Goal: Task Accomplishment & Management: Complete application form

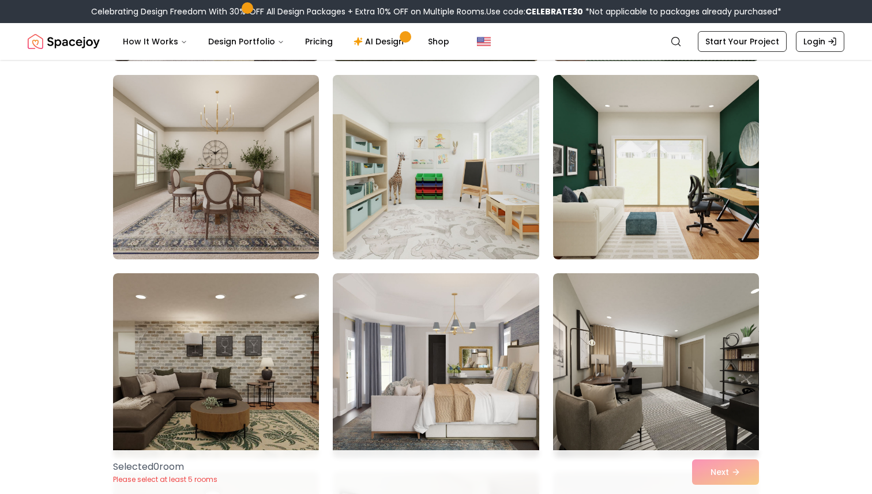
click at [458, 203] on img at bounding box center [435, 167] width 216 height 194
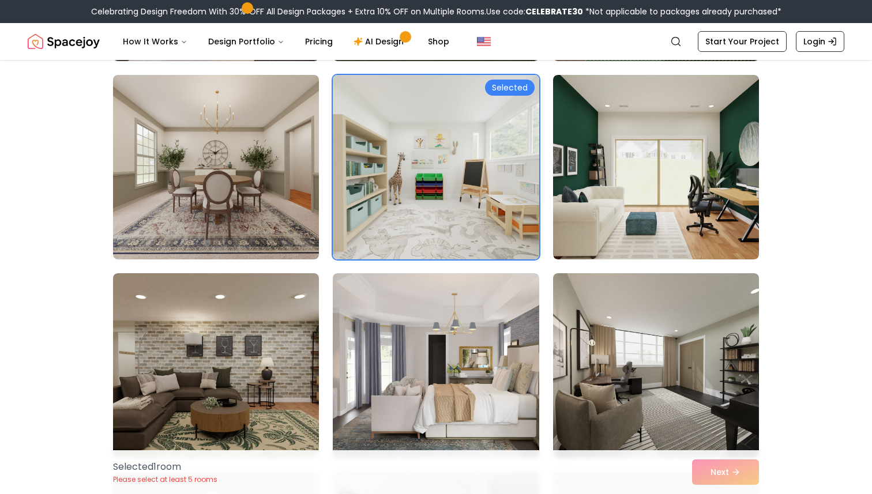
click at [504, 88] on div "Selected" at bounding box center [510, 88] width 50 height 16
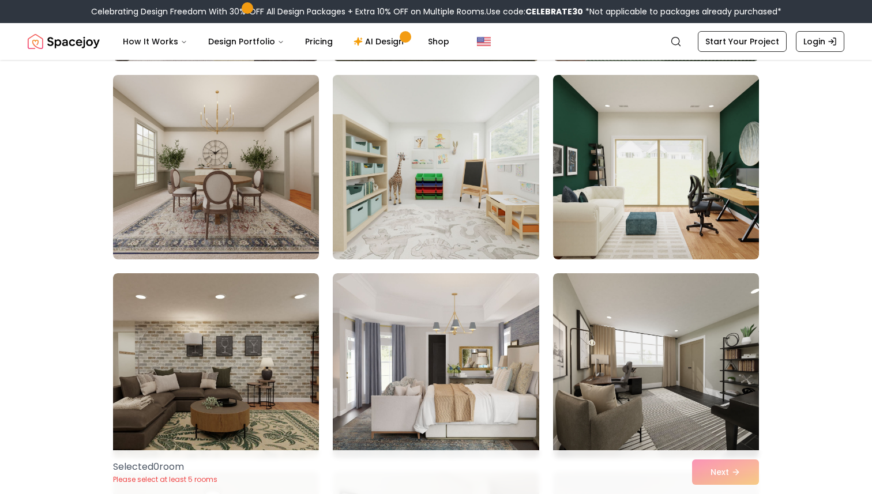
click at [498, 156] on img at bounding box center [435, 167] width 216 height 194
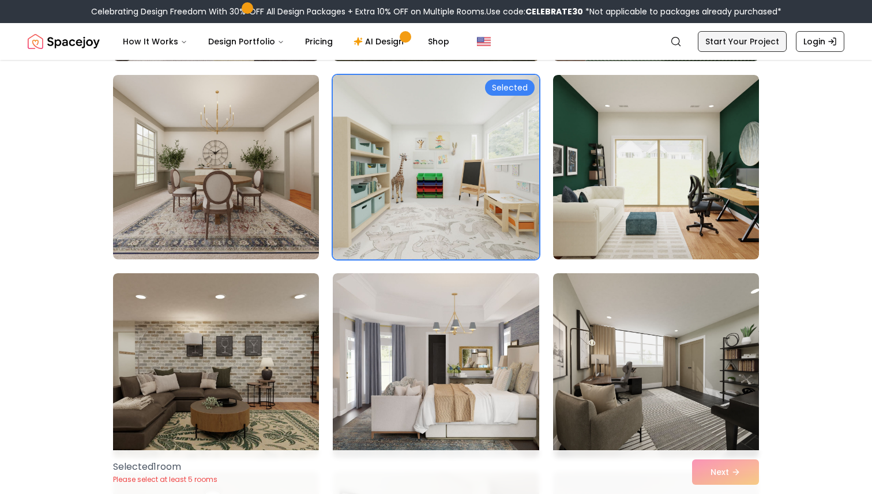
click at [724, 45] on link "Start Your Project" at bounding box center [741, 41] width 89 height 21
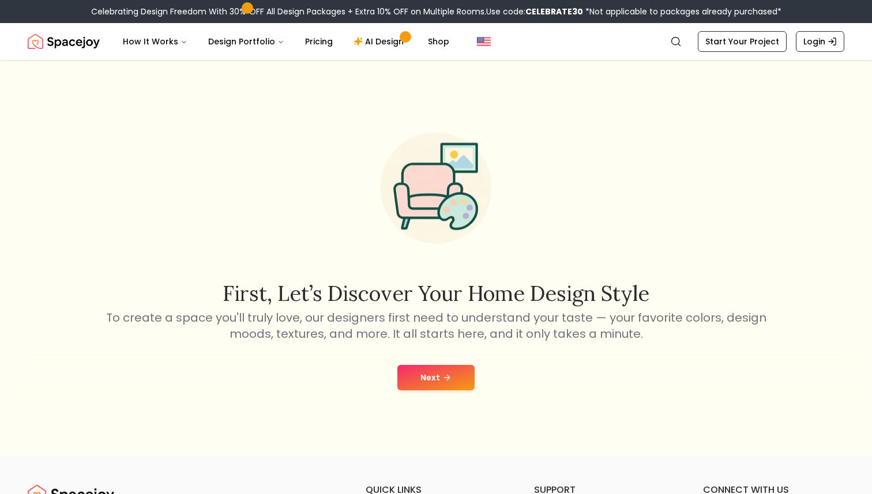
click at [431, 373] on button "Next" at bounding box center [435, 377] width 77 height 25
